Goal: Information Seeking & Learning: Learn about a topic

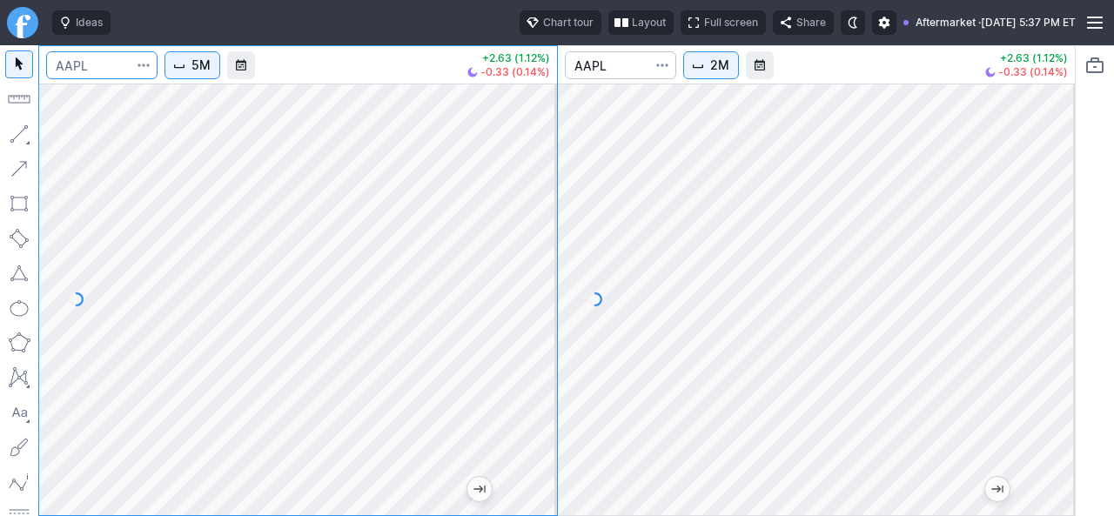
click at [116, 68] on input "Search" at bounding box center [101, 65] width 111 height 28
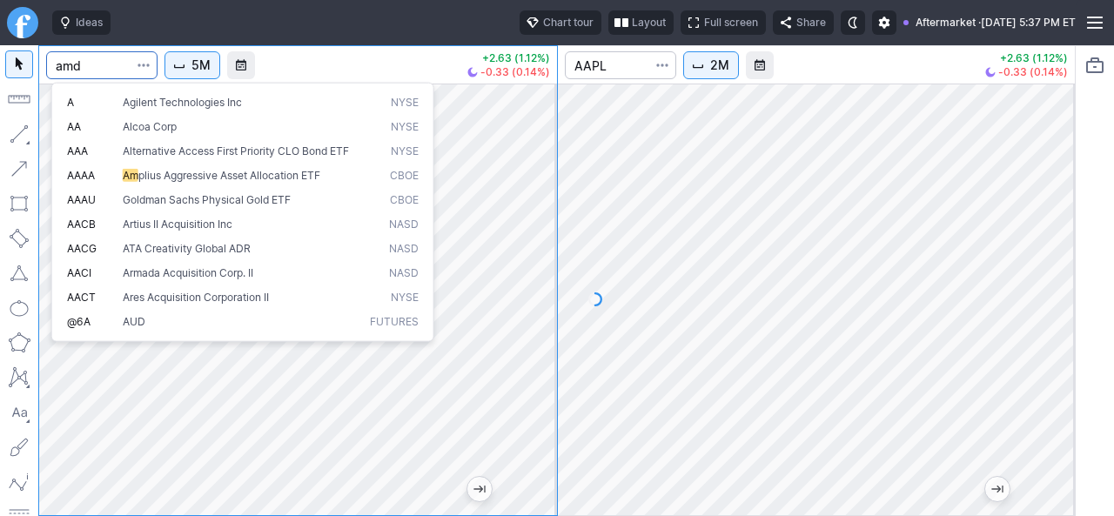
type input "amd"
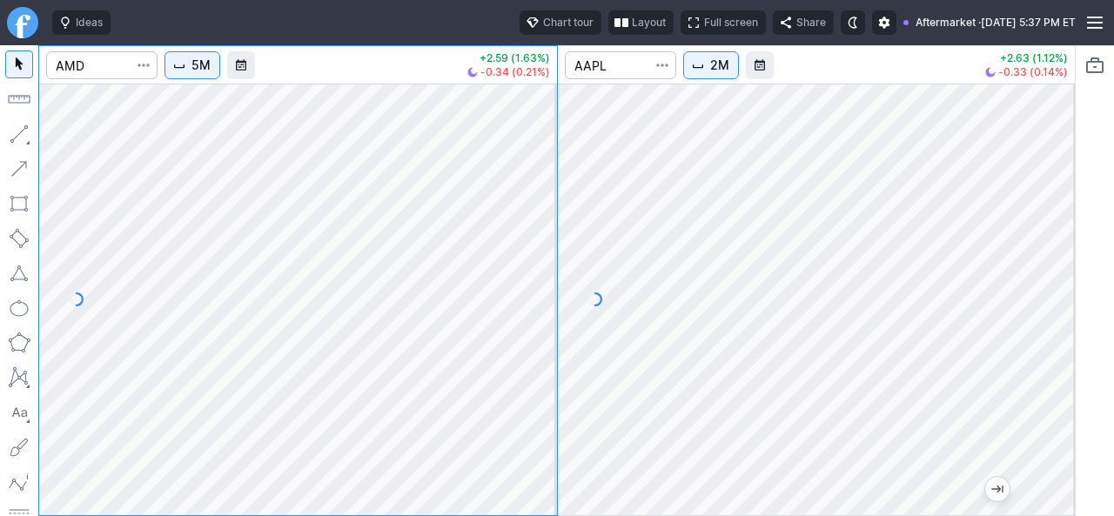
click at [519, 398] on div at bounding box center [298, 300] width 518 height 432
click at [608, 56] on input "Search" at bounding box center [620, 65] width 111 height 28
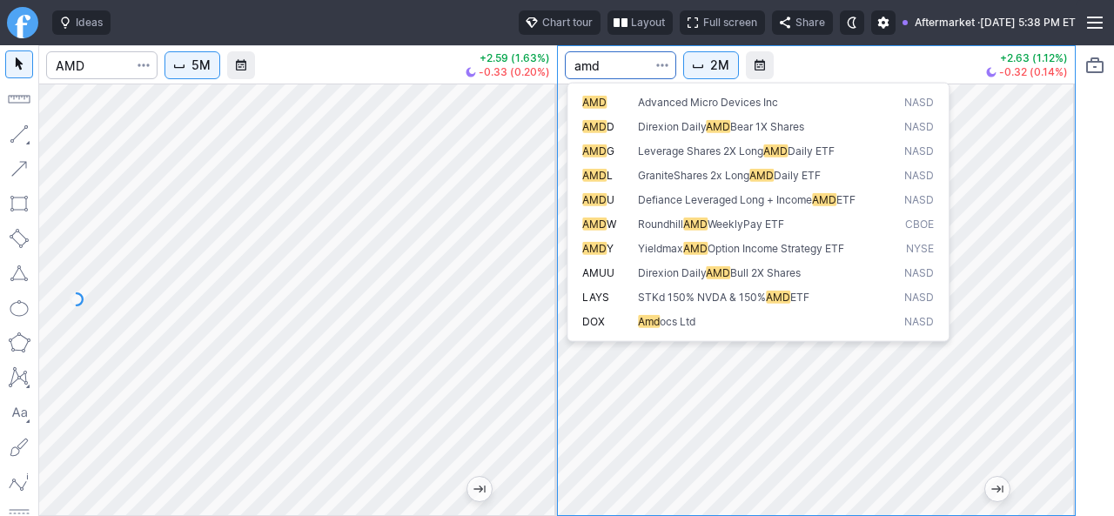
type input "amd"
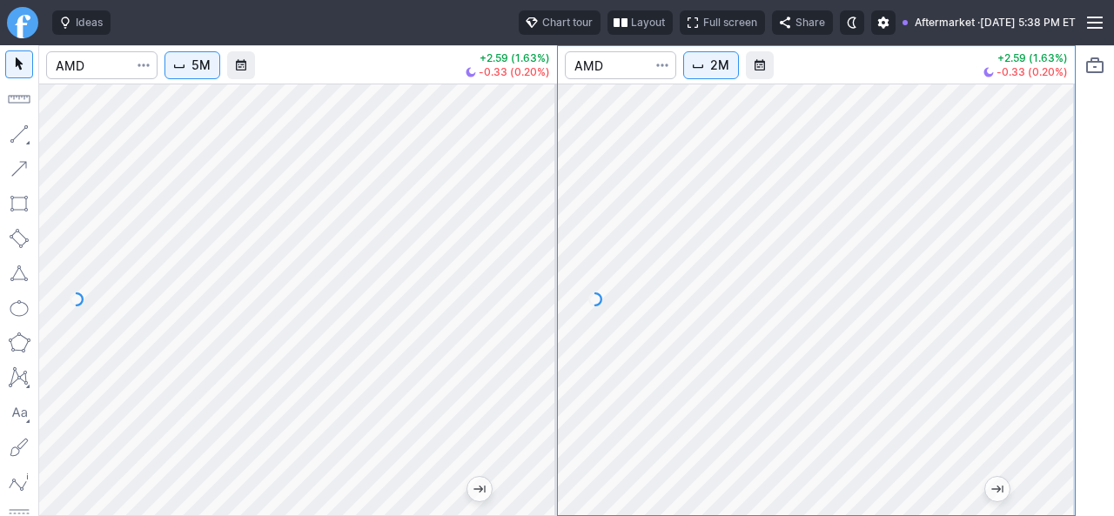
click at [1102, 302] on div "5M +2.59 (1.63%) -0.33 (0.20%) 2M +2.59 (1.63%) -0.33 (0.20%)" at bounding box center [557, 280] width 1114 height 471
drag, startPoint x: 1054, startPoint y: 333, endPoint x: 1047, endPoint y: 361, distance: 28.5
click at [1049, 361] on div at bounding box center [1057, 295] width 37 height 388
drag, startPoint x: 1064, startPoint y: 378, endPoint x: 1065, endPoint y: 290, distance: 87.9
click at [1065, 290] on div at bounding box center [1057, 295] width 37 height 388
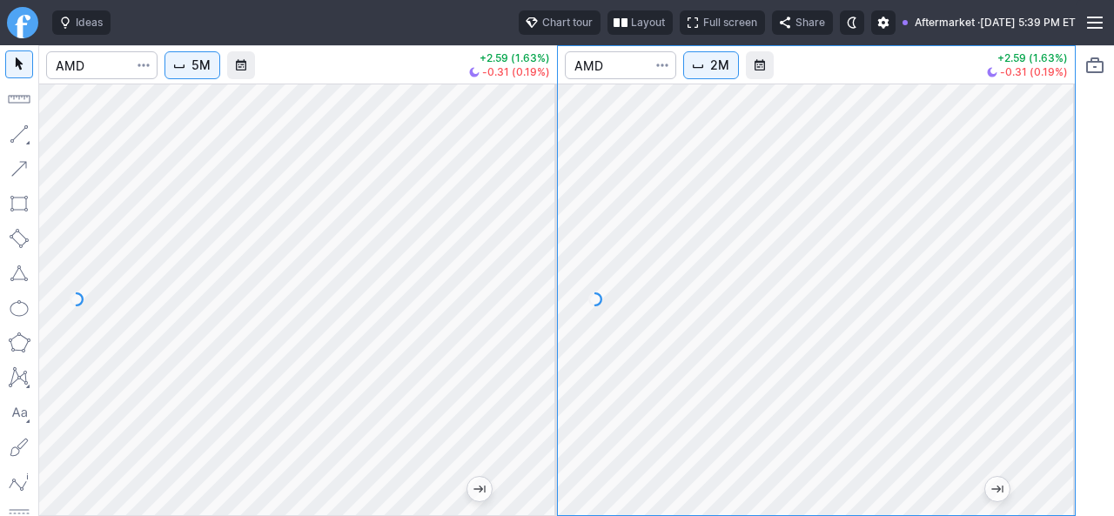
drag, startPoint x: 1052, startPoint y: 373, endPoint x: 1048, endPoint y: 414, distance: 41.1
click at [1048, 414] on div at bounding box center [1057, 295] width 37 height 388
